Goal: Information Seeking & Learning: Check status

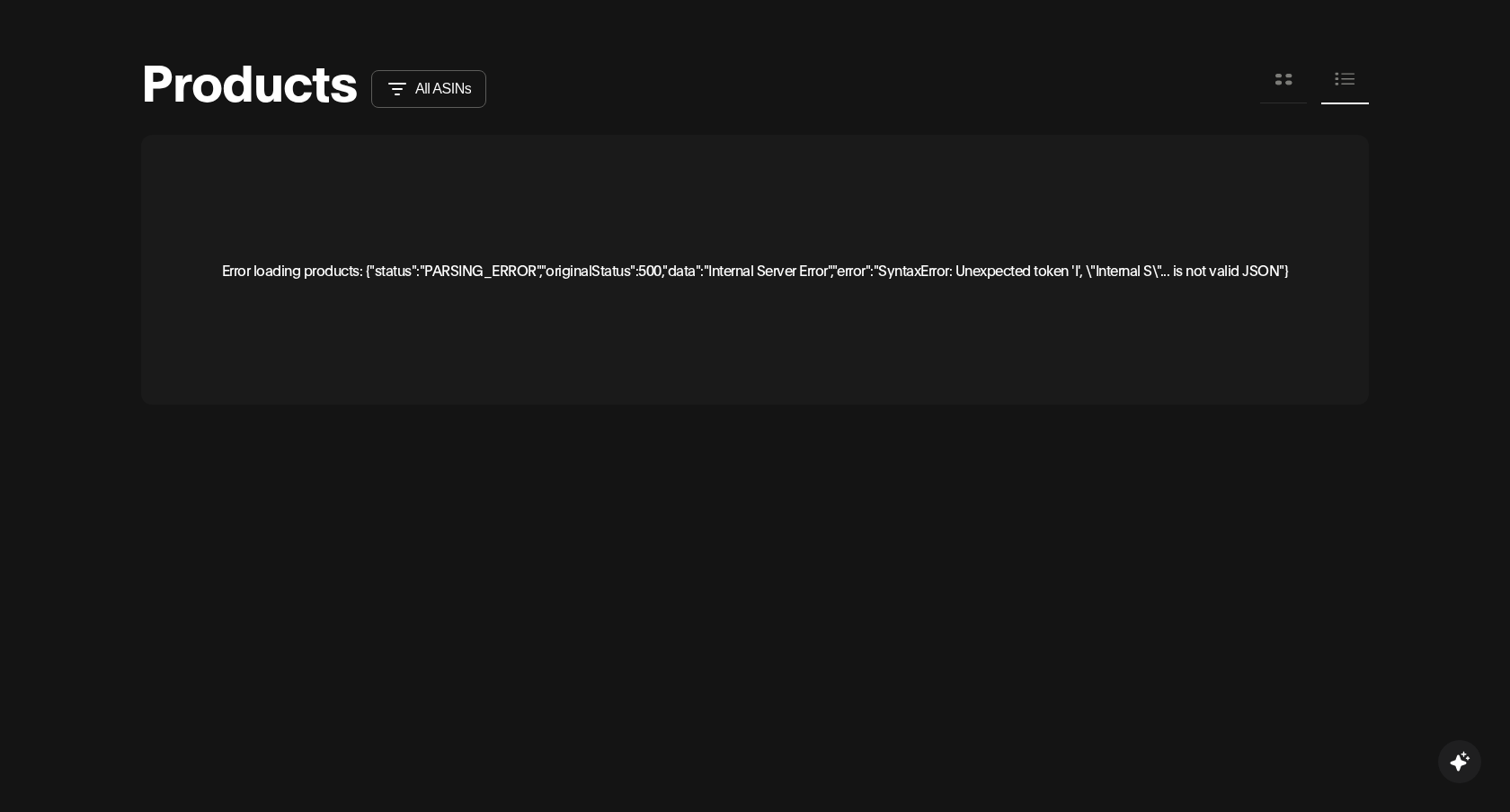
scroll to position [1706, 0]
